Goal: Find specific page/section: Find specific page/section

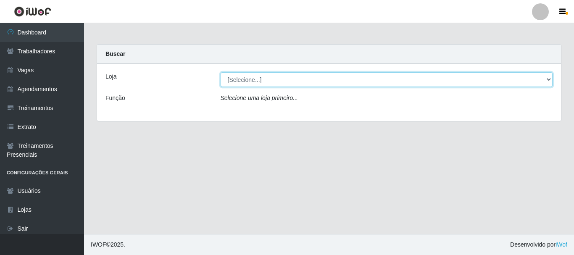
click at [232, 75] on select "[Selecione...] [PERSON_NAME]" at bounding box center [387, 79] width 332 height 15
select select "230"
click at [221, 72] on select "[Selecione...] [PERSON_NAME]" at bounding box center [387, 79] width 332 height 15
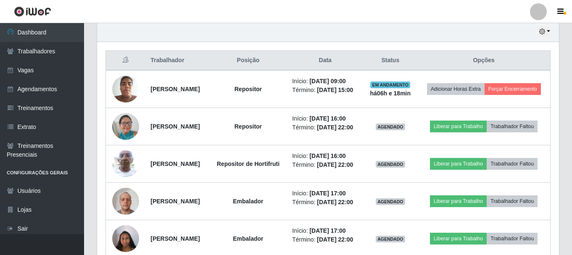
scroll to position [316, 0]
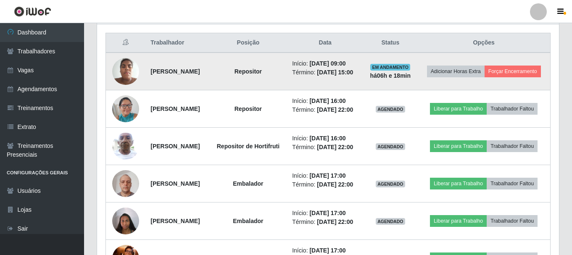
click at [129, 73] on img at bounding box center [125, 71] width 27 height 36
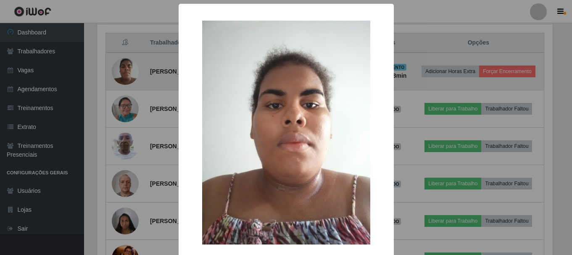
scroll to position [174, 458]
click at [129, 73] on div "× OK Cancel" at bounding box center [287, 127] width 574 height 255
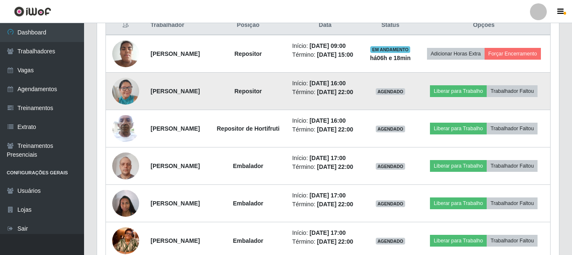
scroll to position [319, 0]
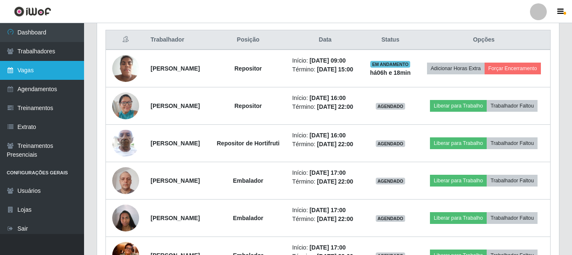
click at [40, 75] on link "Vagas" at bounding box center [42, 70] width 84 height 19
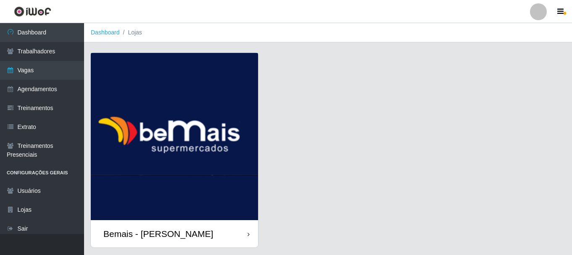
click at [179, 142] on img at bounding box center [174, 136] width 167 height 167
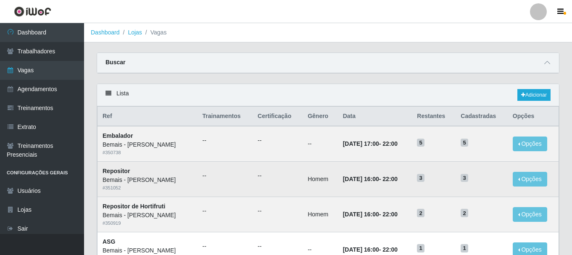
click at [471, 173] on h5 "3" at bounding box center [482, 177] width 42 height 9
click at [424, 177] on span "3" at bounding box center [421, 178] width 8 height 8
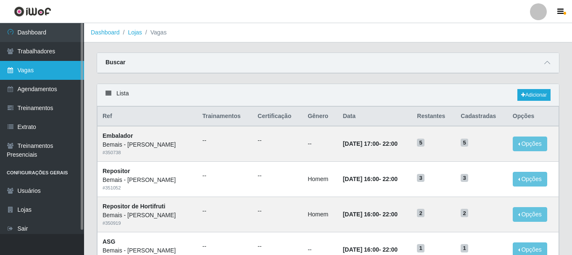
click at [36, 73] on link "Vagas" at bounding box center [42, 70] width 84 height 19
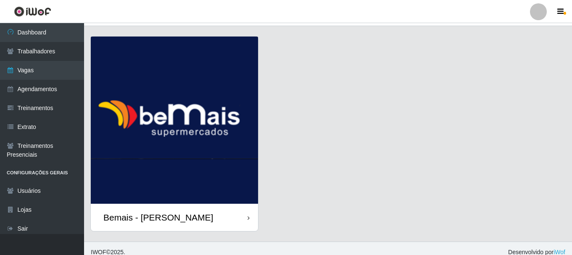
scroll to position [24, 0]
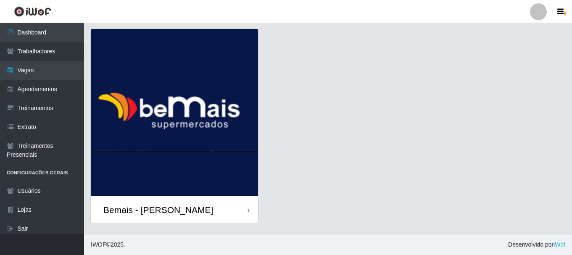
click at [142, 210] on div "Bemais - [PERSON_NAME]" at bounding box center [158, 210] width 110 height 11
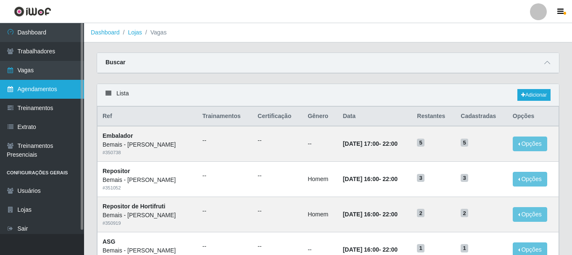
click at [24, 90] on link "Agendamentos" at bounding box center [42, 89] width 84 height 19
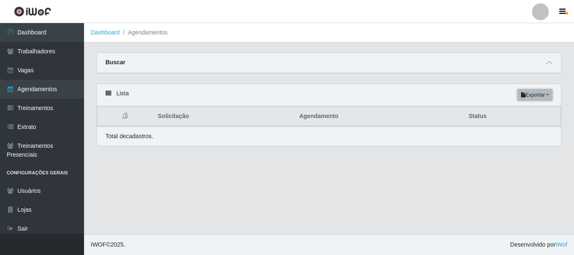
click at [549, 92] on button "Exportar" at bounding box center [534, 95] width 35 height 12
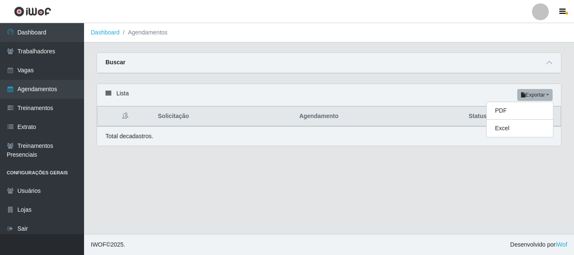
click at [391, 71] on div "Buscar" at bounding box center [329, 63] width 464 height 20
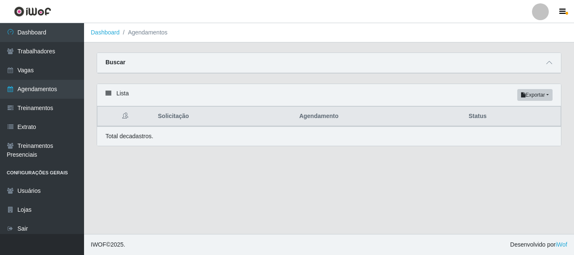
drag, startPoint x: 331, startPoint y: 118, endPoint x: 326, endPoint y: 116, distance: 5.3
click at [329, 118] on th "Agendamento" at bounding box center [378, 117] width 169 height 20
click at [106, 93] on icon at bounding box center [108, 93] width 6 height 6
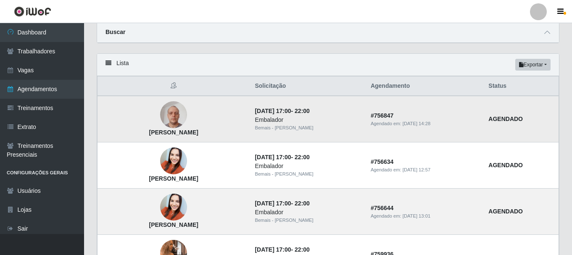
scroll to position [42, 0]
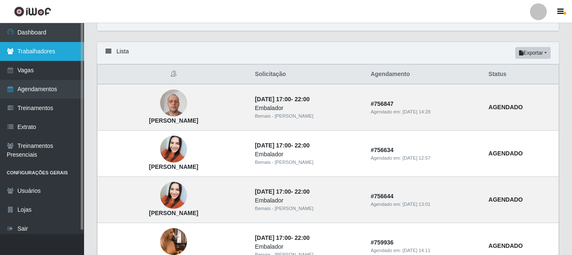
click at [33, 51] on link "Trabalhadores" at bounding box center [42, 51] width 84 height 19
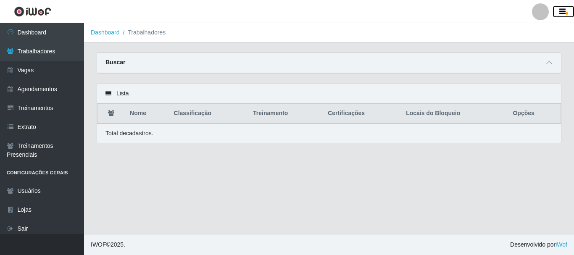
click at [564, 10] on icon "button" at bounding box center [562, 12] width 6 height 8
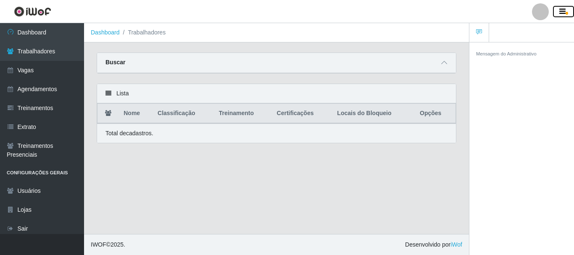
click at [563, 12] on icon "button" at bounding box center [562, 12] width 6 height 8
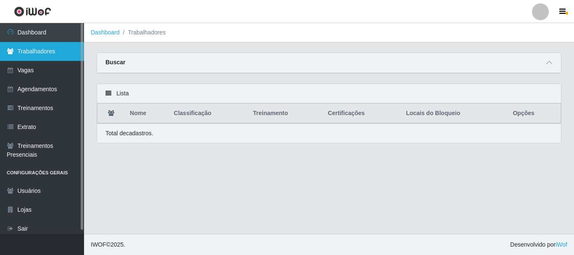
click at [25, 53] on link "Trabalhadores" at bounding box center [42, 51] width 84 height 19
